Goal: Task Accomplishment & Management: Complete application form

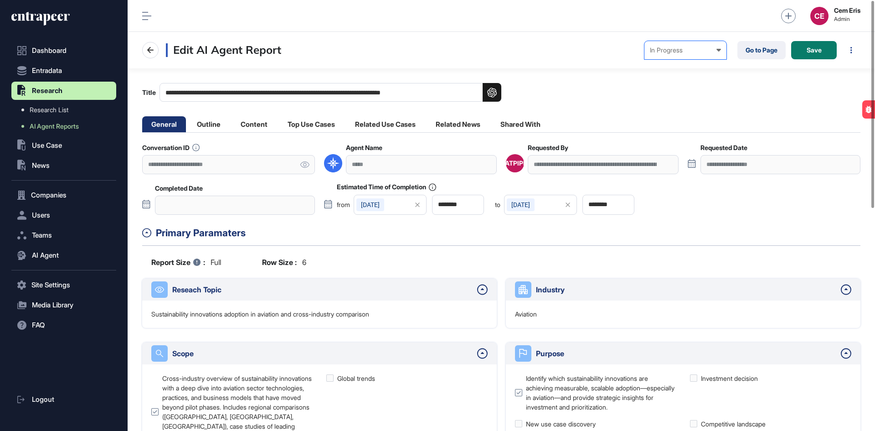
click at [678, 55] on div "In Progress Created In Outline Review In Progress Completed In Human Review Fai…" at bounding box center [686, 50] width 82 height 18
click at [0, 0] on div "In Outline Review" at bounding box center [0, 0] width 0 height 0
click at [810, 48] on span "Save" at bounding box center [814, 50] width 15 height 6
click at [661, 53] on div "In Progress" at bounding box center [685, 49] width 71 height 7
click at [0, 0] on div "In Outline Review" at bounding box center [0, 0] width 0 height 0
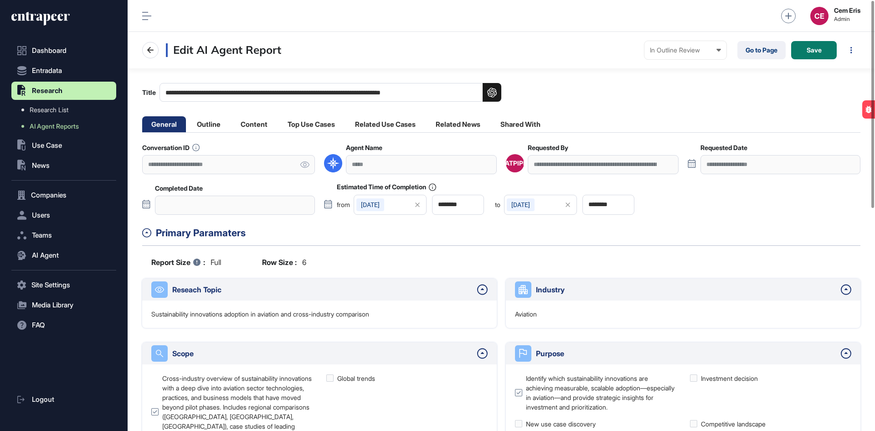
click at [376, 207] on div "[DATE]" at bounding box center [370, 204] width 28 height 13
click at [372, 287] on div "8" at bounding box center [375, 283] width 16 height 16
click at [820, 52] on span "Save" at bounding box center [814, 50] width 15 height 6
click at [375, 204] on div "[DATE]" at bounding box center [370, 204] width 28 height 13
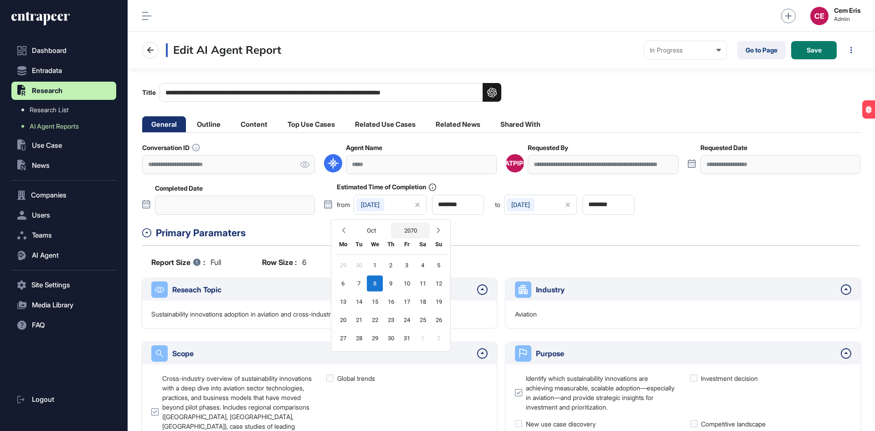
click at [414, 230] on button "2070" at bounding box center [410, 230] width 39 height 16
click at [416, 279] on div "2025" at bounding box center [430, 277] width 36 height 16
click at [341, 229] on icon "Previous month" at bounding box center [343, 230] width 9 height 9
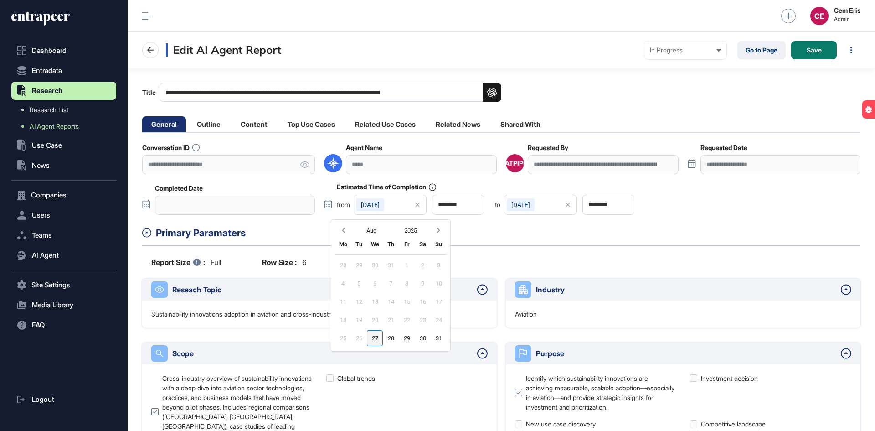
click at [375, 337] on div "27" at bounding box center [375, 338] width 16 height 16
click at [535, 206] on div "[DATE]" at bounding box center [521, 204] width 28 height 13
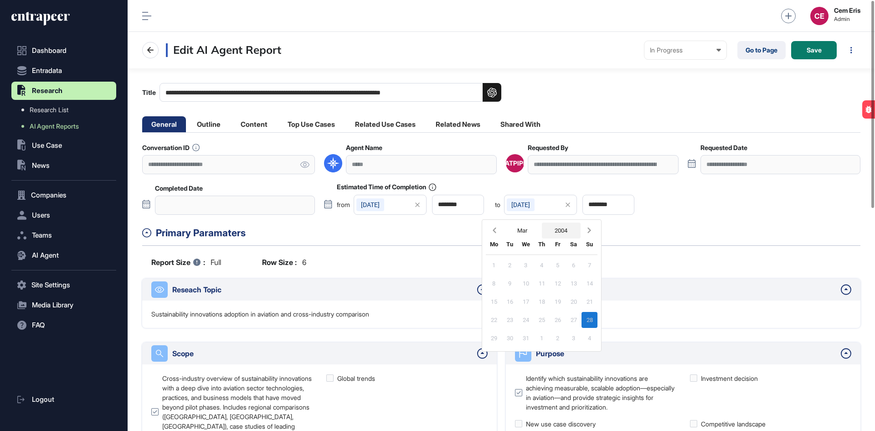
click at [554, 228] on button "2004" at bounding box center [561, 230] width 39 height 16
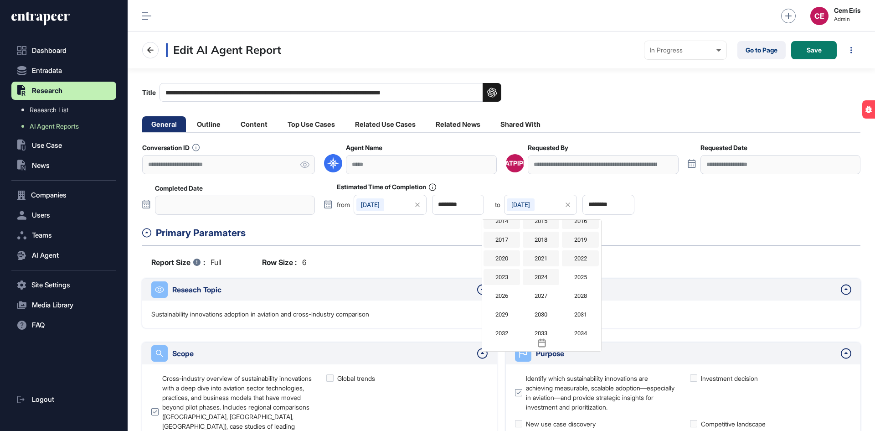
scroll to position [718, 0]
click at [576, 280] on div "2025" at bounding box center [580, 278] width 36 height 16
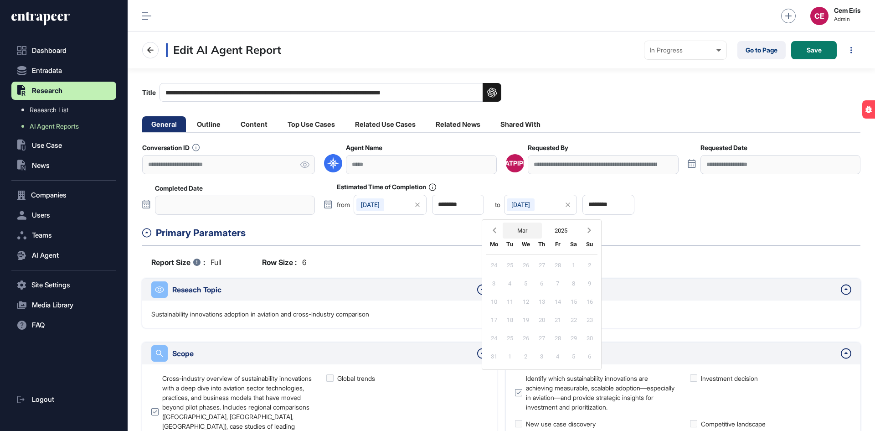
click at [522, 225] on button "Mar" at bounding box center [522, 230] width 39 height 16
click at [542, 301] on div "Aug" at bounding box center [541, 303] width 36 height 16
click at [546, 340] on div "28" at bounding box center [542, 338] width 16 height 16
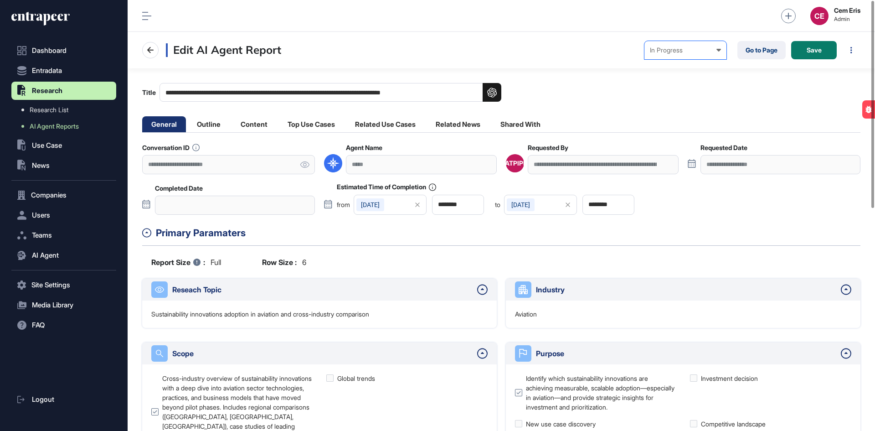
click at [666, 55] on div "In Progress Created In Outline Review In Progress Completed In Human Review Fai…" at bounding box center [686, 50] width 82 height 18
click at [0, 0] on div "In Outline Review" at bounding box center [0, 0] width 0 height 0
click at [805, 51] on button "Save" at bounding box center [814, 50] width 46 height 18
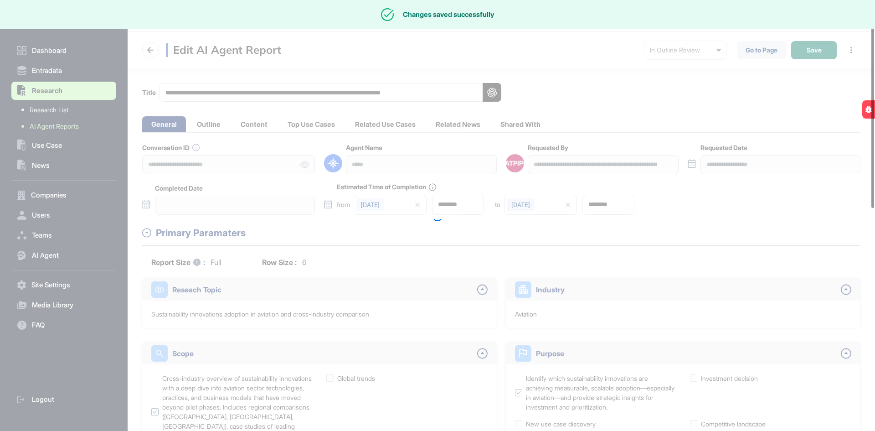
type input "********"
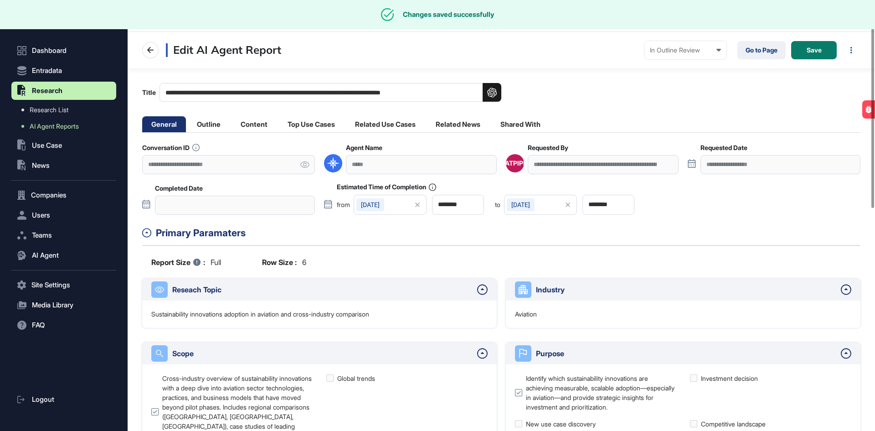
click at [231, 128] on ul "General Outline Content Top Use Cases Related Use Cases Related News Shared With" at bounding box center [346, 124] width 408 height 16
click at [223, 127] on li "Outline" at bounding box center [209, 124] width 42 height 16
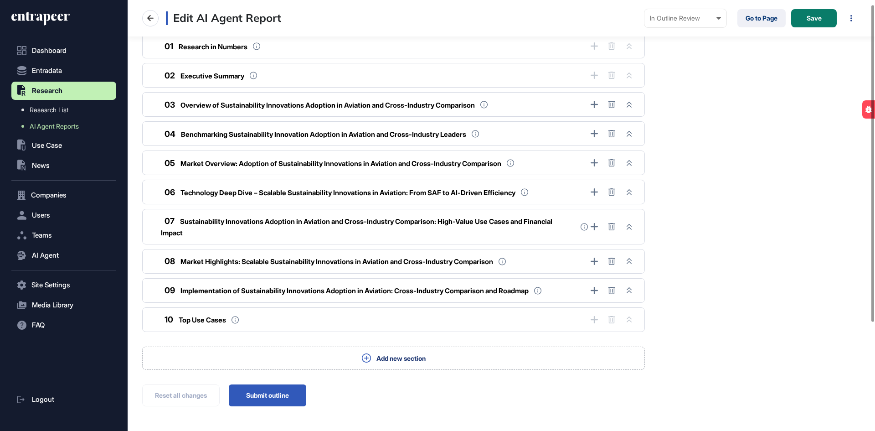
scroll to position [154, 0]
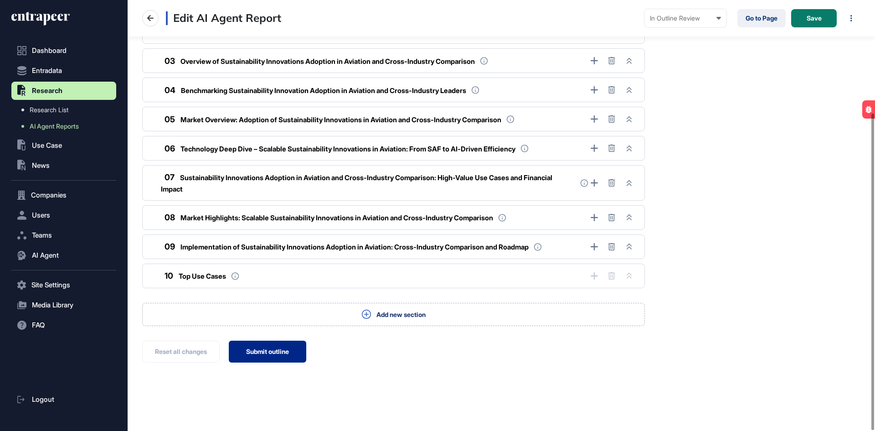
click at [292, 353] on button "Submit outline" at bounding box center [267, 352] width 77 height 22
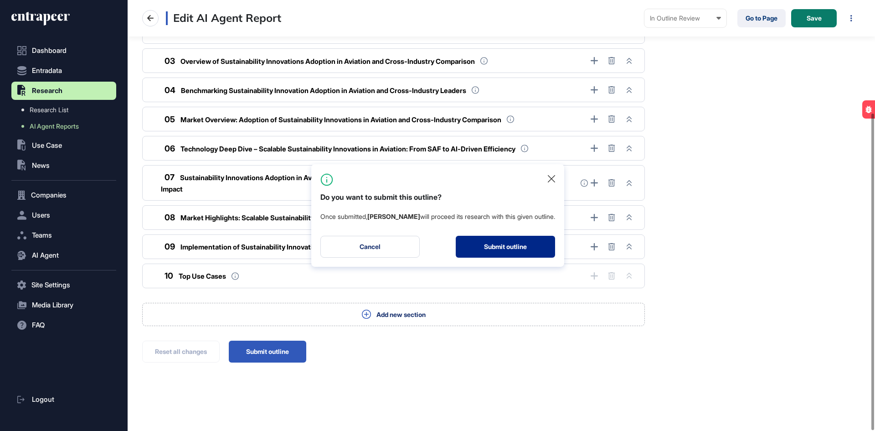
click at [514, 244] on button "Submit outline" at bounding box center [505, 247] width 99 height 22
